Goal: Browse casually: Explore the website without a specific task or goal

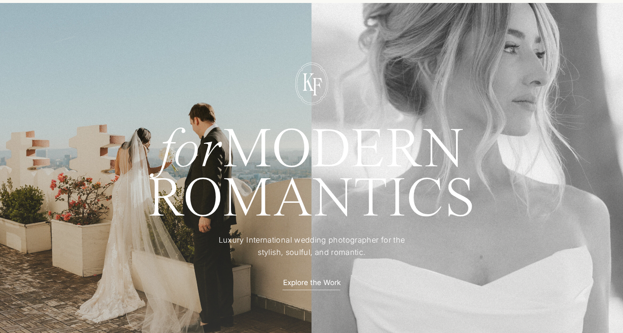
scroll to position [44, 0]
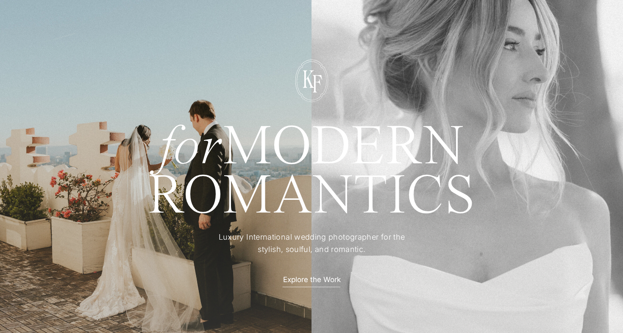
click at [325, 283] on p "Explore the Work" at bounding box center [312, 278] width 74 height 9
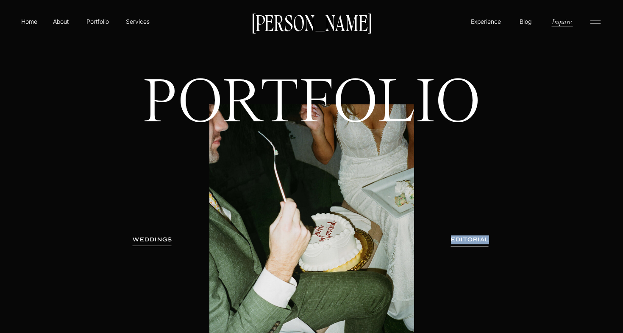
click at [147, 243] on h3 "WEDDINGS" at bounding box center [152, 239] width 53 height 8
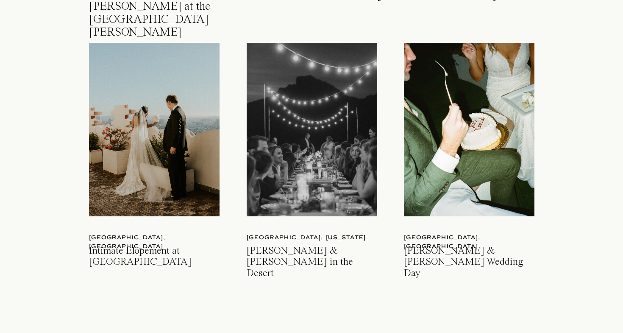
scroll to position [1239, 0]
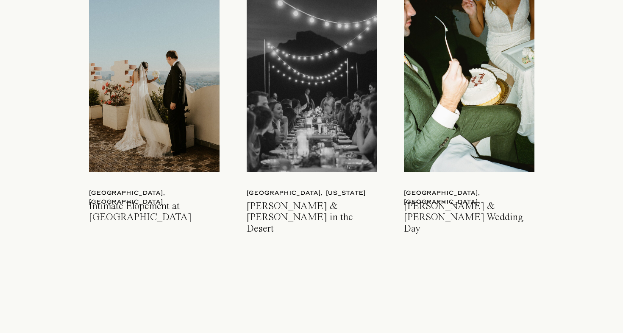
scroll to position [1284, 0]
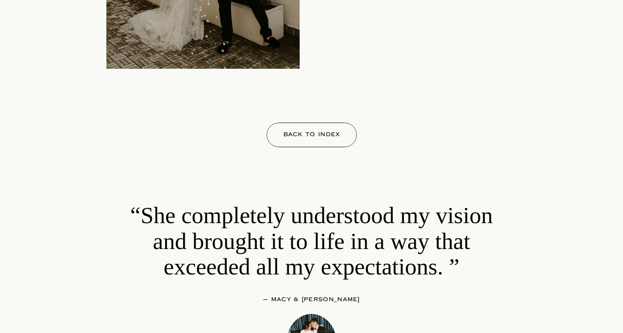
scroll to position [8016, 0]
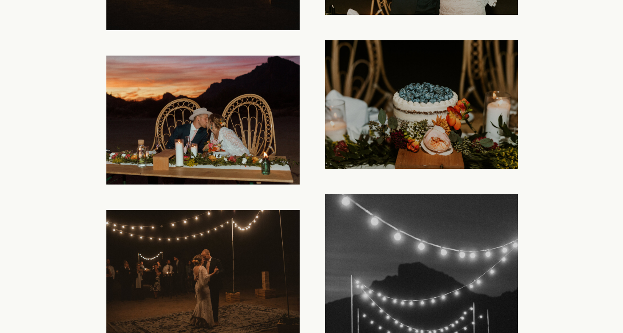
scroll to position [8684, 0]
